Goal: Navigation & Orientation: Understand site structure

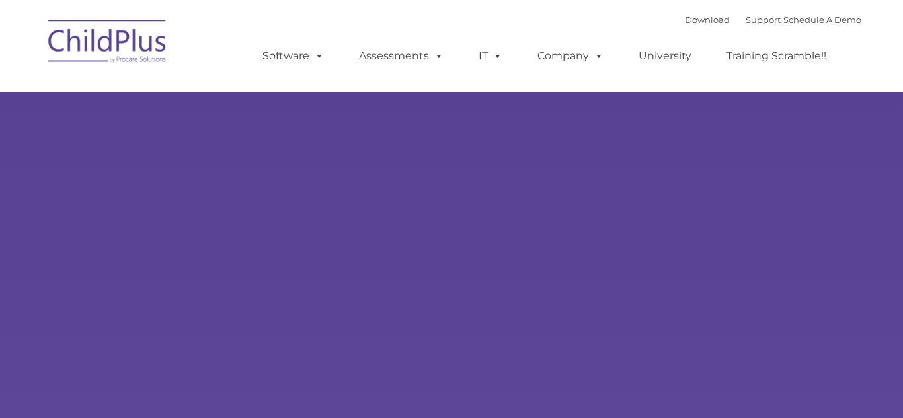
type input ""
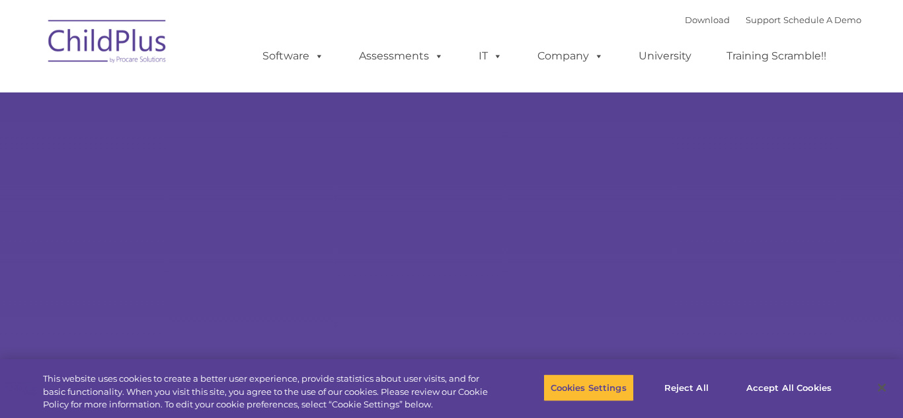
select select "MEDIUM"
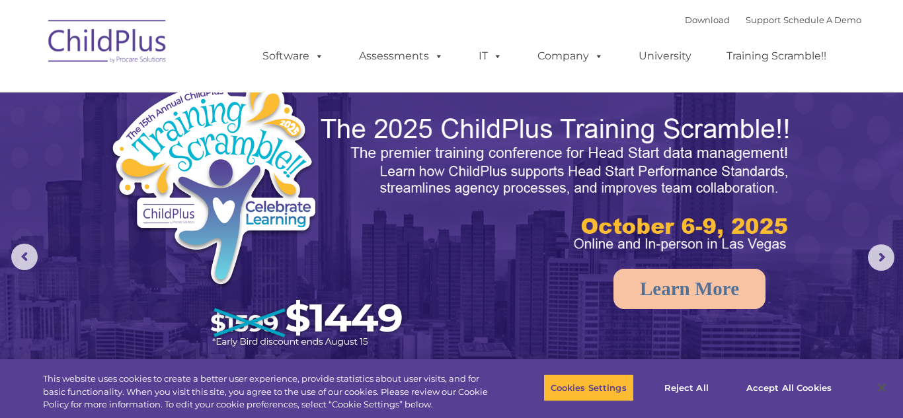
click at [147, 38] on img at bounding box center [108, 44] width 132 height 66
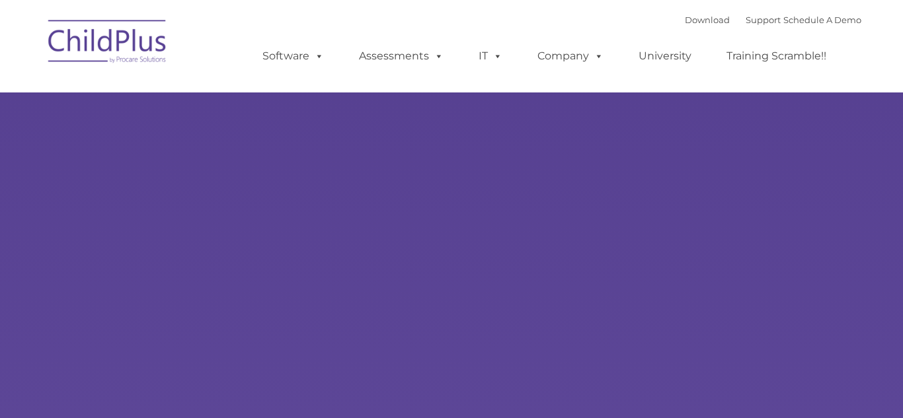
type input ""
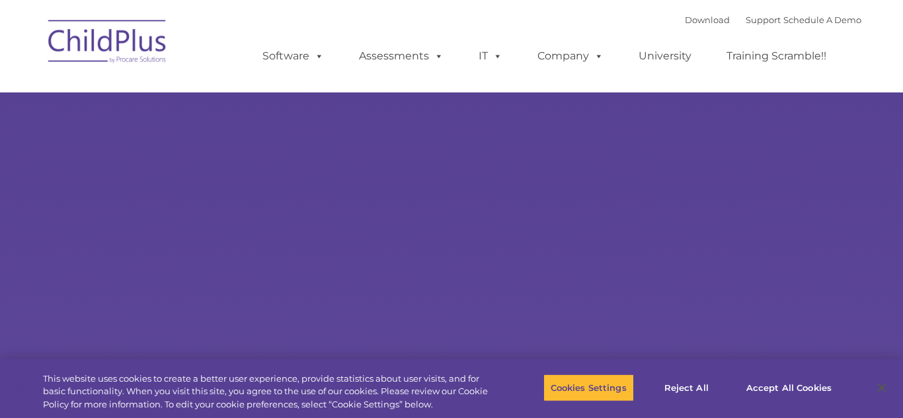
select select "MEDIUM"
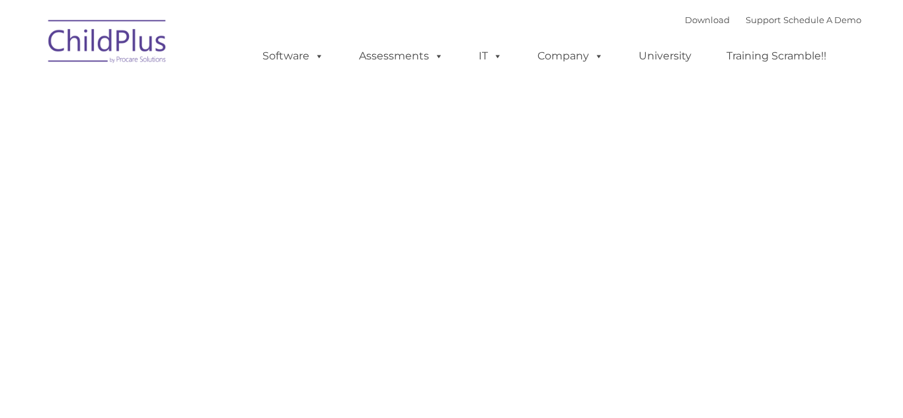
type input ""
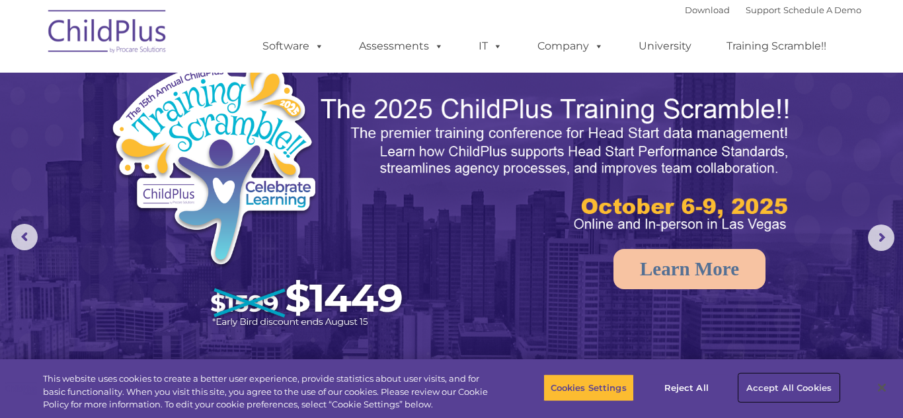
click at [800, 379] on button "Accept All Cookies" at bounding box center [789, 388] width 100 height 28
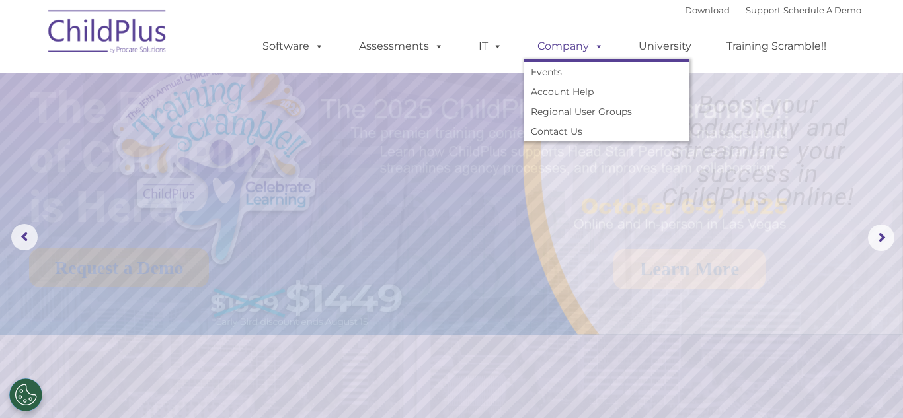
click at [592, 49] on span at bounding box center [596, 46] width 15 height 13
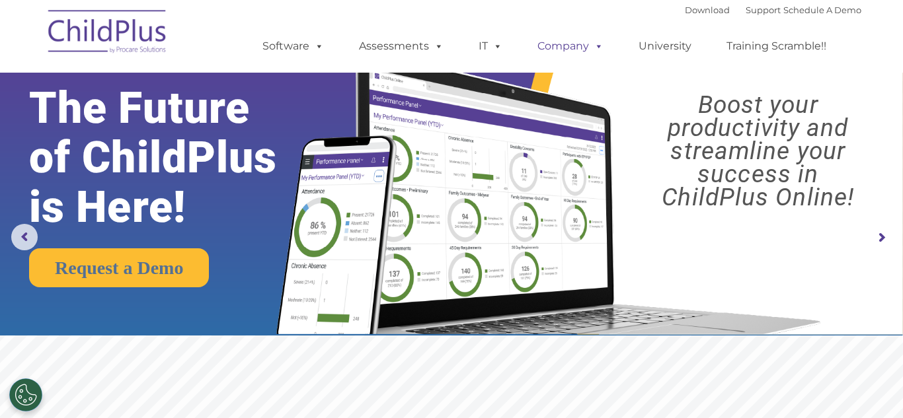
click at [592, 49] on span at bounding box center [596, 46] width 15 height 13
click at [391, 26] on ul "Software ChildPlus: The original and most widely-used Head Start data managemen…" at bounding box center [548, 46] width 625 height 53
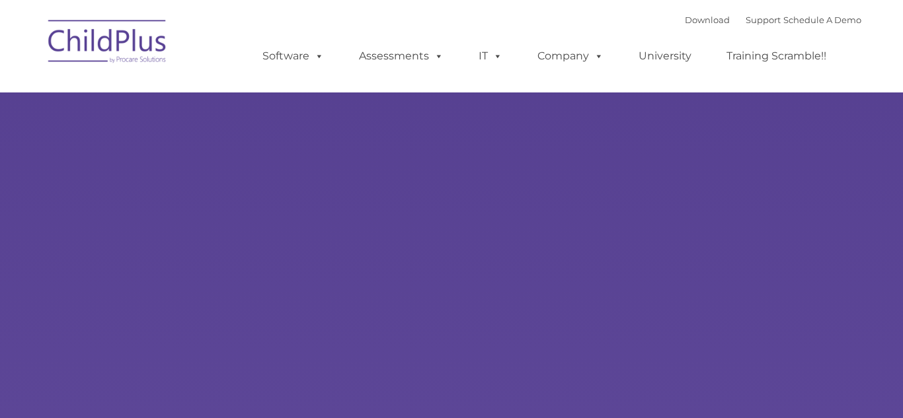
type input ""
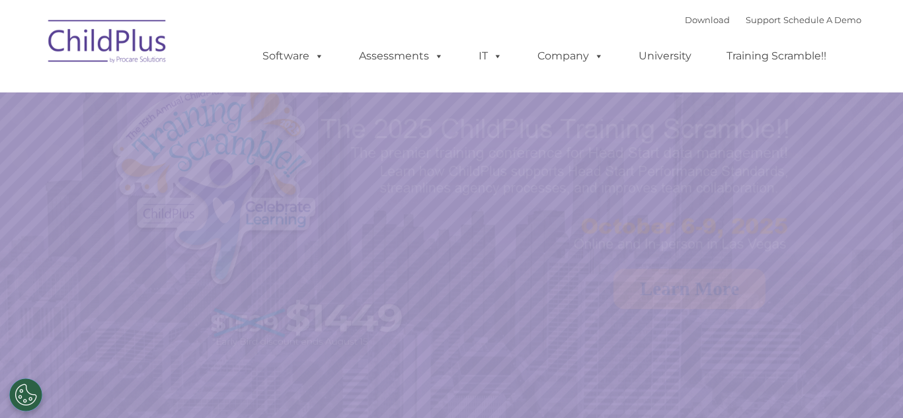
select select "MEDIUM"
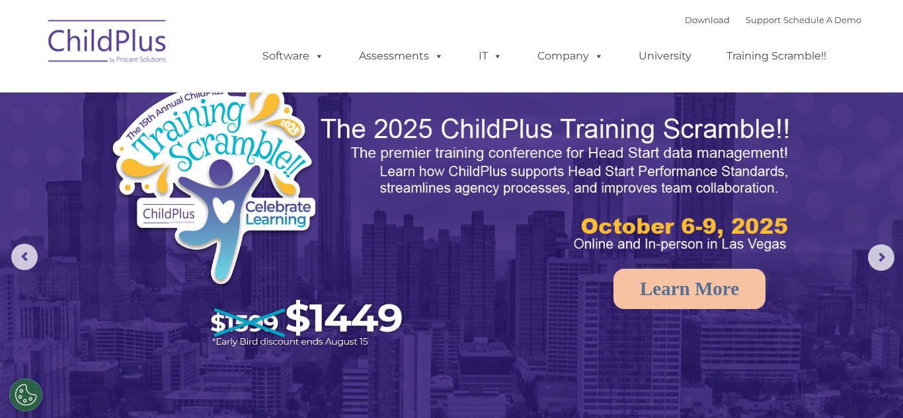
click at [104, 54] on img at bounding box center [108, 44] width 132 height 66
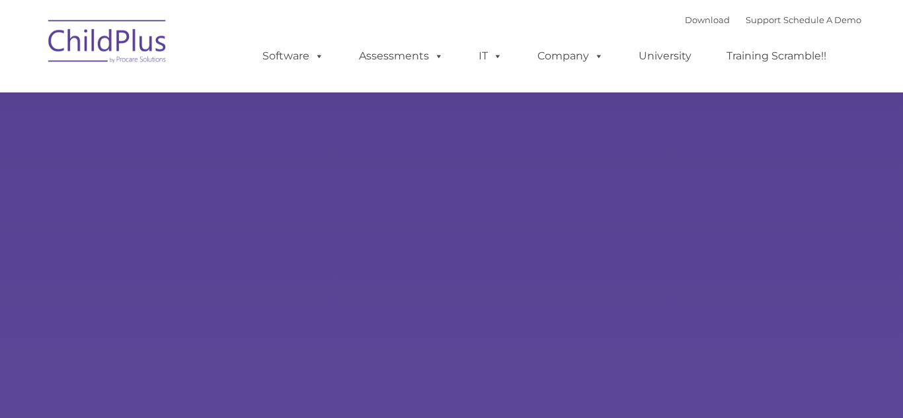
type input ""
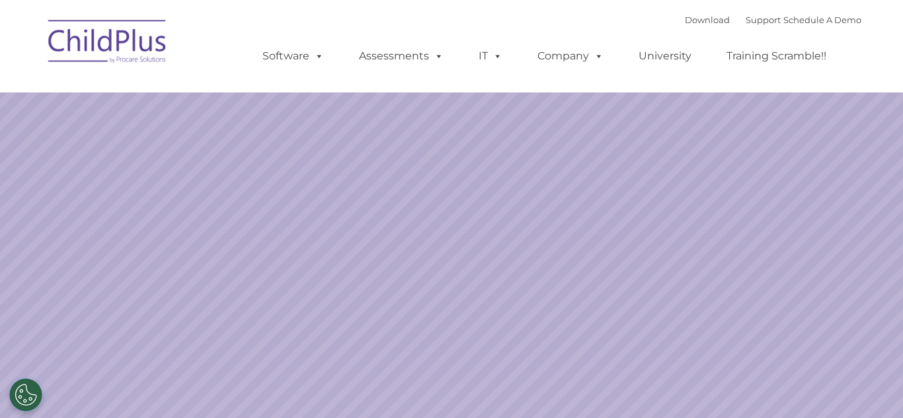
select select "MEDIUM"
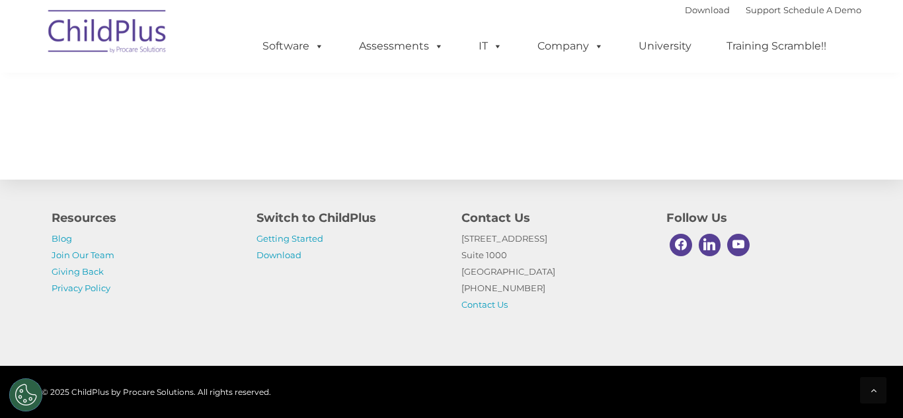
scroll to position [1570, 0]
